Goal: Use online tool/utility: Utilize a website feature to perform a specific function

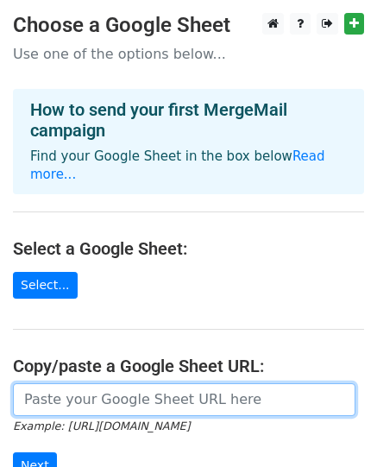
click at [90, 383] on input "url" at bounding box center [184, 399] width 343 height 33
paste input "https://docs.google.com/spreadsheets/d/1_lkns5aL9qxpqbhs6sLd5o4iO4g6IyolFf8Leu7…"
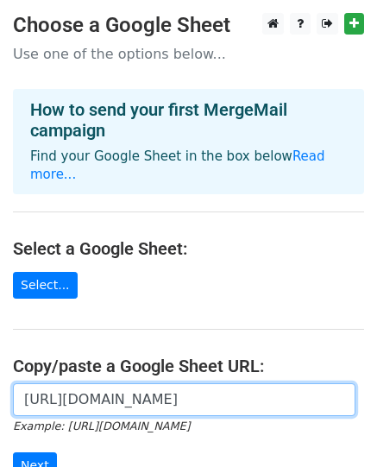
scroll to position [0, 360]
type input "https://docs.google.com/spreadsheets/d/1_lkns5aL9qxpqbhs6sLd5o4iO4g6IyolFf8Leu7…"
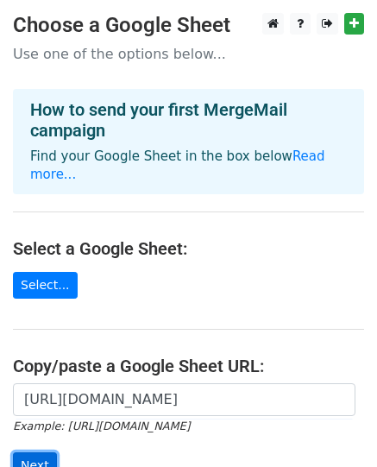
click at [44, 452] on input "Next" at bounding box center [35, 465] width 44 height 27
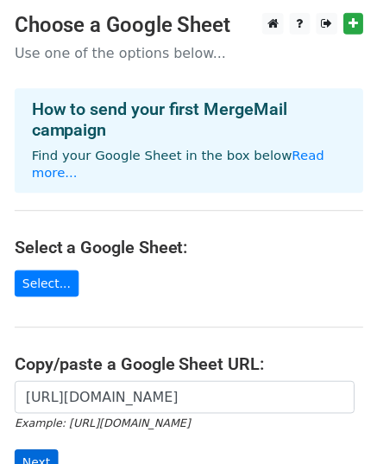
scroll to position [0, 0]
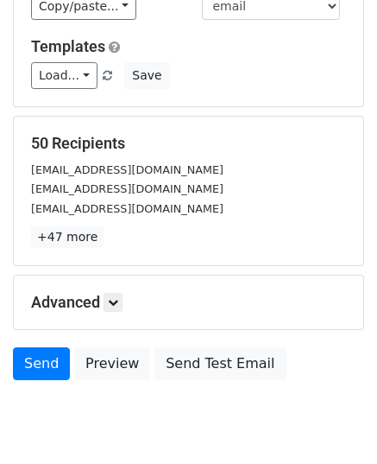
scroll to position [272, 0]
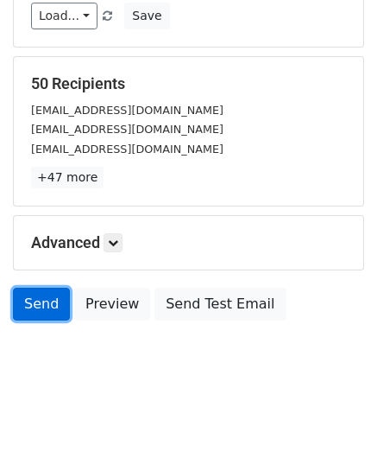
click at [33, 300] on link "Send" at bounding box center [41, 303] width 57 height 33
